Goal: Information Seeking & Learning: Learn about a topic

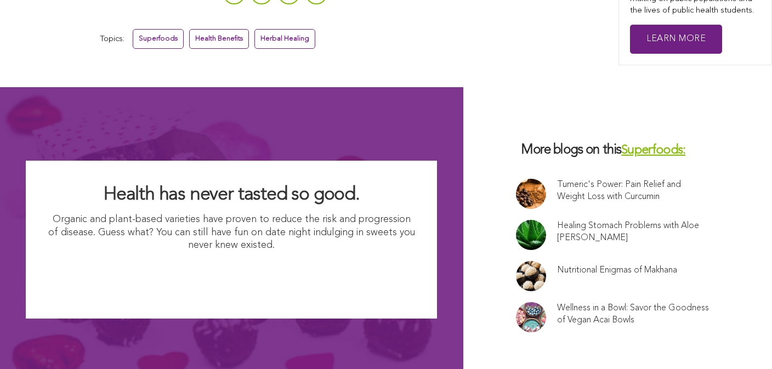
scroll to position [4100, 0]
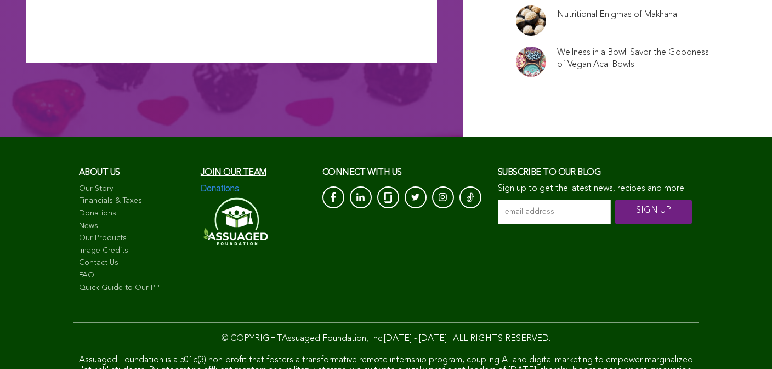
click at [79, 196] on link "Financials & Taxes" at bounding box center [134, 201] width 111 height 11
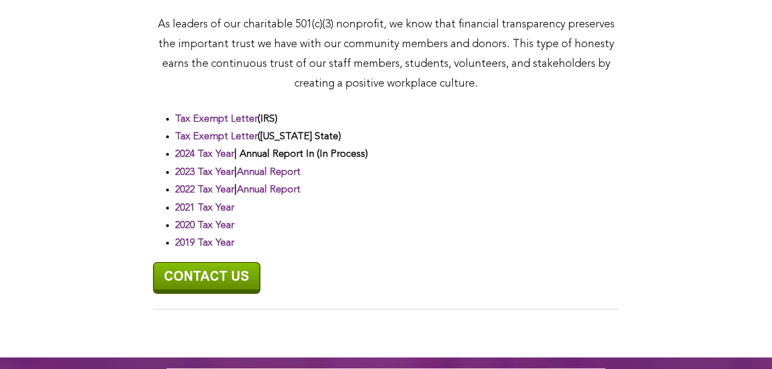
scroll to position [534, 0]
